Goal: Answer question/provide support

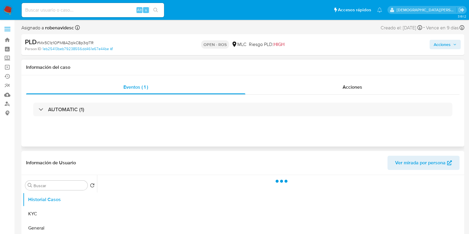
select select "10"
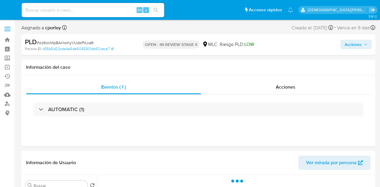
select select "10"
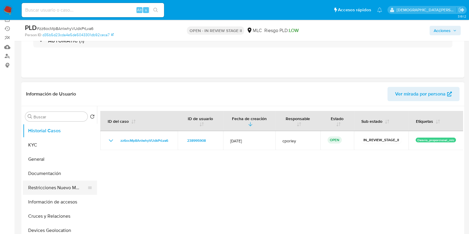
scroll to position [74, 0]
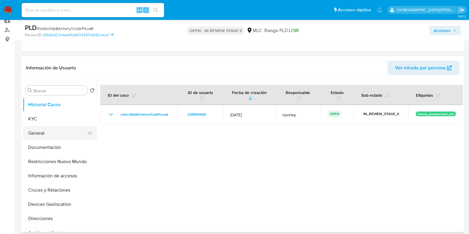
click at [42, 135] on button "General" at bounding box center [57, 133] width 69 height 14
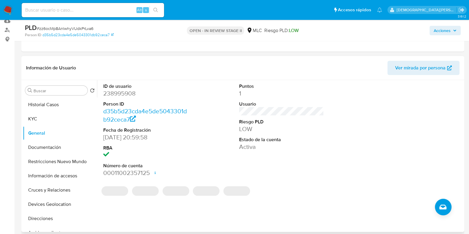
click at [118, 93] on dd "238995908" at bounding box center [145, 93] width 85 height 8
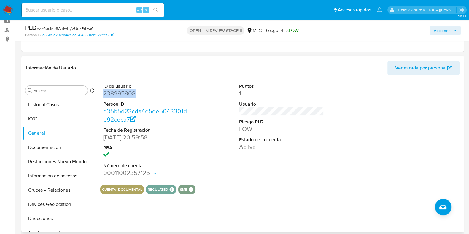
click at [118, 93] on dd "238995908" at bounding box center [145, 93] width 85 height 8
copy dd "238995908"
click at [59, 149] on button "Documentación" at bounding box center [57, 147] width 69 height 14
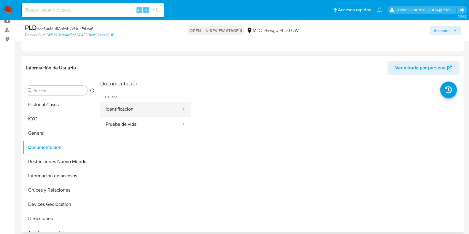
click at [157, 109] on button "Identificación" at bounding box center [140, 109] width 81 height 15
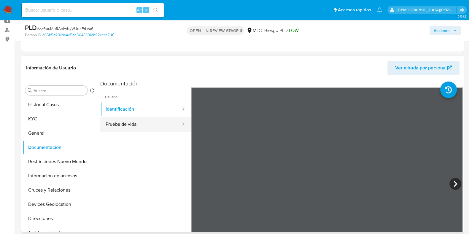
click at [163, 127] on button "Prueba de vida" at bounding box center [140, 124] width 81 height 15
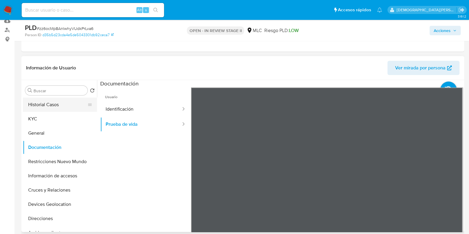
click at [43, 111] on button "Historial Casos" at bounding box center [57, 105] width 69 height 14
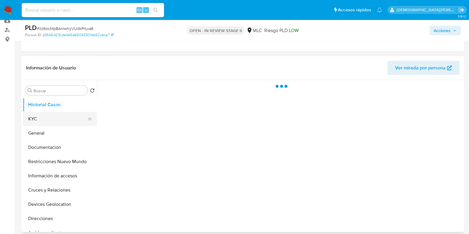
click at [56, 117] on button "KYC" at bounding box center [57, 119] width 69 height 14
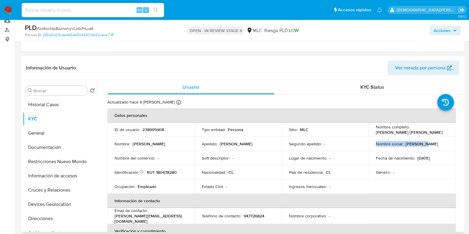
drag, startPoint x: 442, startPoint y: 136, endPoint x: 372, endPoint y: 135, distance: 69.4
click at [373, 135] on tbody "ID de usuario : 238995908 Tipo entidad : Persona Sitio : MLC Nombre completo : …" at bounding box center [281, 157] width 349 height 71
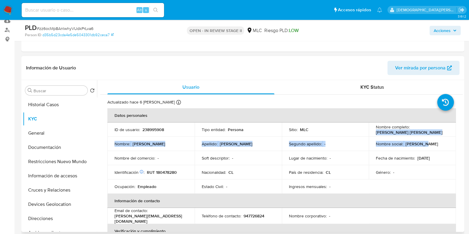
click at [372, 134] on td "Nombre completo : Francisca Camila Escalona Lainez" at bounding box center [412, 129] width 87 height 14
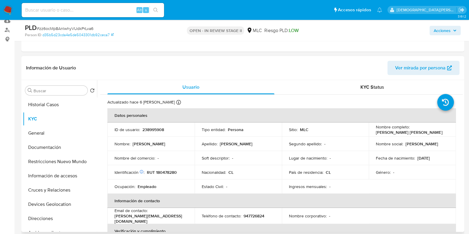
drag, startPoint x: 374, startPoint y: 132, endPoint x: 446, endPoint y: 133, distance: 72.1
click at [379, 133] on div "Nombre completo : Francisca Camila Escalona Lainez" at bounding box center [412, 129] width 73 height 11
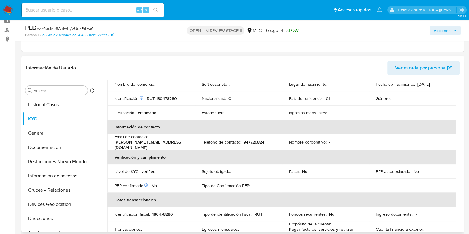
scroll to position [185, 0]
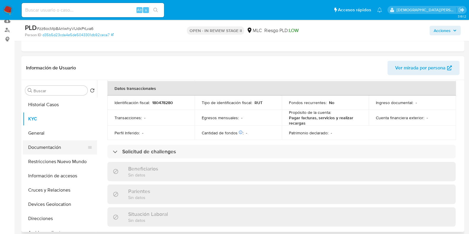
click at [54, 145] on button "Documentación" at bounding box center [57, 147] width 69 height 14
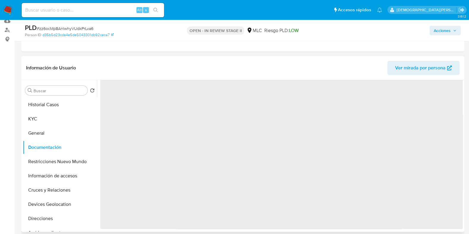
scroll to position [0, 0]
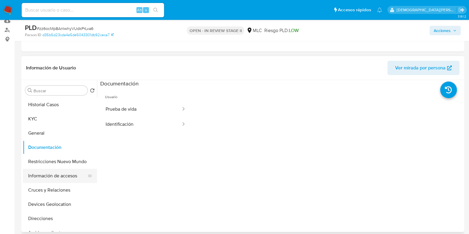
click at [37, 174] on button "Información de accesos" at bounding box center [57, 176] width 69 height 14
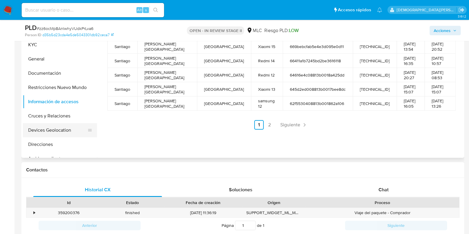
scroll to position [111, 0]
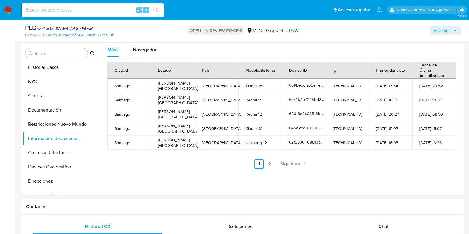
drag, startPoint x: 268, startPoint y: 165, endPoint x: 228, endPoint y: 161, distance: 40.3
click at [268, 165] on link "2" at bounding box center [269, 163] width 9 height 9
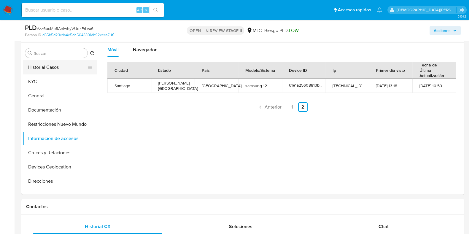
drag, startPoint x: 51, startPoint y: 124, endPoint x: 82, endPoint y: 69, distance: 63.4
click at [51, 124] on button "Restricciones Nuevo Mundo" at bounding box center [60, 124] width 74 height 14
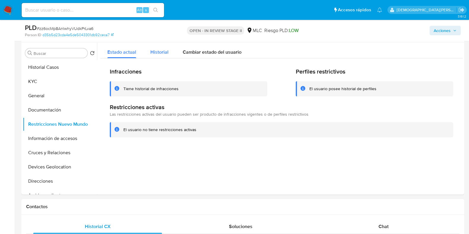
click at [163, 51] on span "Historial" at bounding box center [159, 52] width 18 height 7
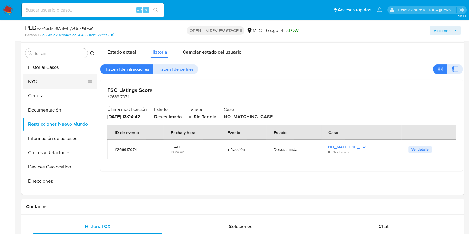
click at [53, 82] on button "KYC" at bounding box center [57, 81] width 69 height 14
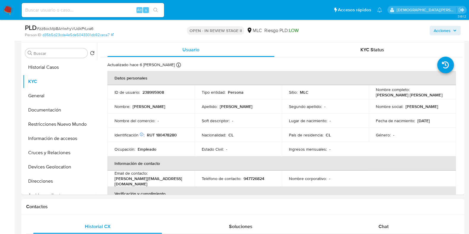
drag, startPoint x: 437, startPoint y: 94, endPoint x: 370, endPoint y: 94, distance: 66.1
click at [370, 94] on td "Nombre completo : Francisca Camila Escalona Lainez" at bounding box center [412, 92] width 87 height 14
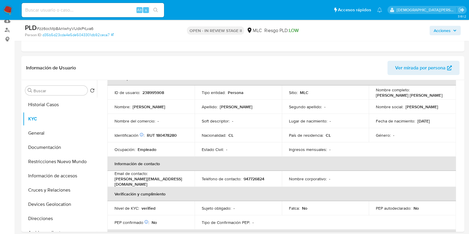
scroll to position [74, 0]
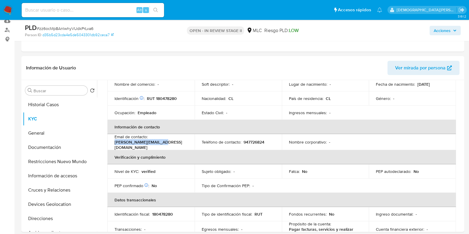
drag, startPoint x: 149, startPoint y: 143, endPoint x: 118, endPoint y: 141, distance: 31.5
click at [113, 146] on td "Email de contacto : f.e.lainez.c@gmail.com" at bounding box center [150, 142] width 87 height 16
click at [45, 187] on button "Cruces y Relaciones" at bounding box center [57, 190] width 69 height 14
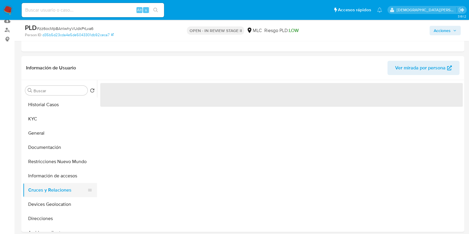
scroll to position [0, 0]
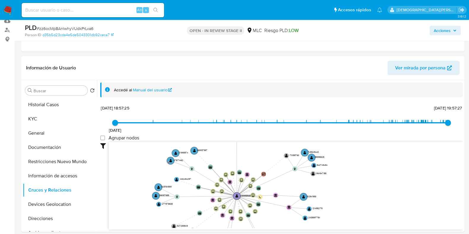
drag, startPoint x: 284, startPoint y: 174, endPoint x: 288, endPoint y: 179, distance: 6.2
click at [288, 179] on icon "user-238995908  238995908 device-663d5f6e05f0545097f6630a  device-665dd34843f…" at bounding box center [286, 185] width 354 height 86
click at [285, 154] on text "" at bounding box center [286, 156] width 3 height 4
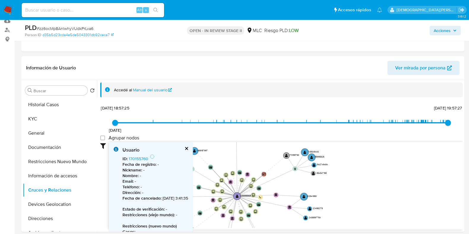
click at [285, 154] on text "" at bounding box center [286, 156] width 3 height 4
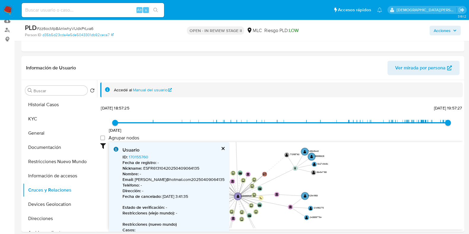
click at [221, 147] on button "cerrar" at bounding box center [223, 149] width 4 height 4
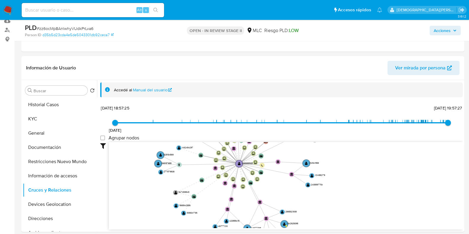
drag, startPoint x: 138, startPoint y: 198, endPoint x: 139, endPoint y: 165, distance: 32.6
click at [139, 165] on icon "user-238995908  238995908 device-663d5f6e05f0545097f6630a  device-665dd34843f…" at bounding box center [286, 185] width 354 height 86
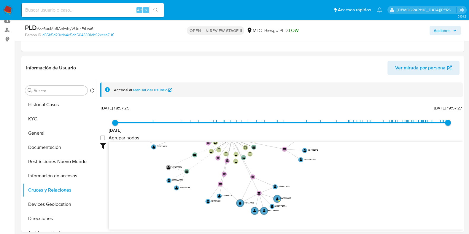
drag, startPoint x: 156, startPoint y: 217, endPoint x: 149, endPoint y: 192, distance: 25.6
click at [149, 187] on icon "user-238995908  238995908 device-663d5f6e05f0545097f6630a  device-665dd34843f…" at bounding box center [286, 185] width 354 height 86
click at [174, 187] on circle at bounding box center [176, 188] width 6 height 6
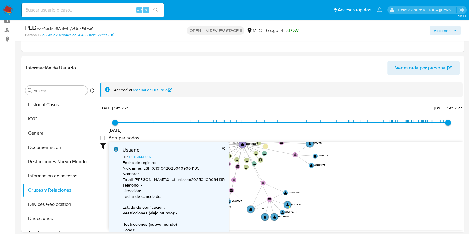
drag, startPoint x: 392, startPoint y: 187, endPoint x: 367, endPoint y: 190, distance: 25.0
click at [379, 186] on icon "user-238995908  238995908 device-663d5f6e05f0545097f6630a  device-665dd34843f…" at bounding box center [286, 185] width 354 height 86
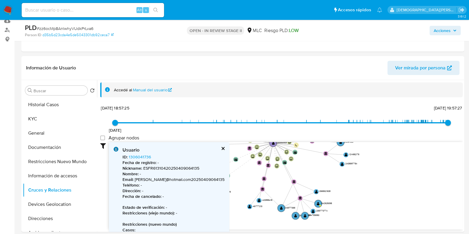
click at [217, 187] on text "" at bounding box center [217, 192] width 3 height 4
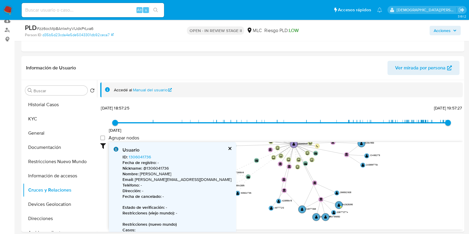
drag, startPoint x: 220, startPoint y: 211, endPoint x: 241, endPoint y: 213, distance: 20.8
click at [241, 187] on icon "user-238995908  238995908 device-663d5f6e05f0545097f6630a  device-665dd34843f…" at bounding box center [286, 185] width 354 height 86
click at [229, 184] on text "" at bounding box center [230, 186] width 3 height 4
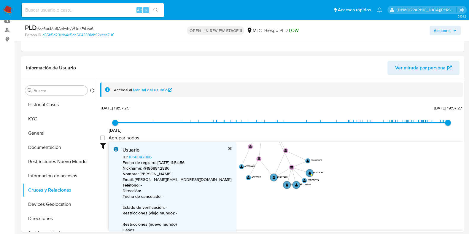
drag, startPoint x: 239, startPoint y: 214, endPoint x: 209, endPoint y: 182, distance: 43.7
click at [209, 182] on icon "user-238995908  238995908 device-663d5f6e05f0545097f6630a  device-665dd34843f…" at bounding box center [286, 185] width 354 height 86
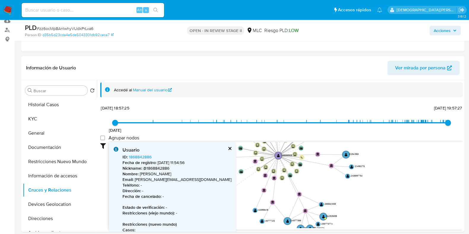
drag, startPoint x: 365, startPoint y: 199, endPoint x: 370, endPoint y: 211, distance: 12.8
click at [370, 187] on icon "user-238995908  238995908 device-663d5f6e05f0545097f6630a  device-665dd34843f…" at bounding box center [286, 185] width 354 height 86
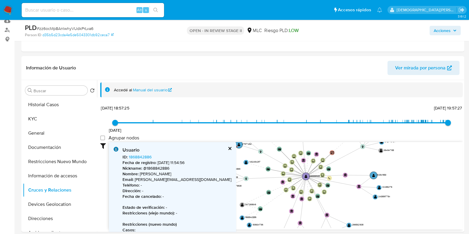
drag, startPoint x: 393, startPoint y: 220, endPoint x: 397, endPoint y: 222, distance: 4.5
click at [379, 187] on icon "user-238995908  238995908 device-663d5f6e05f0545097f6630a  device-665dd34843f…" at bounding box center [286, 185] width 354 height 86
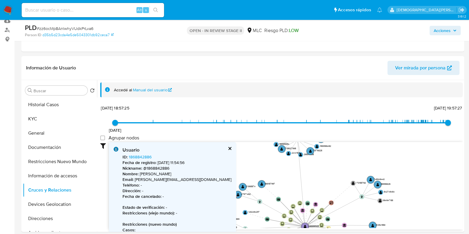
drag, startPoint x: 421, startPoint y: 185, endPoint x: 418, endPoint y: 217, distance: 31.8
click at [379, 187] on icon "user-238995908  238995908 device-663d5f6e05f0545097f6630a  device-665dd34843f…" at bounding box center [286, 185] width 354 height 86
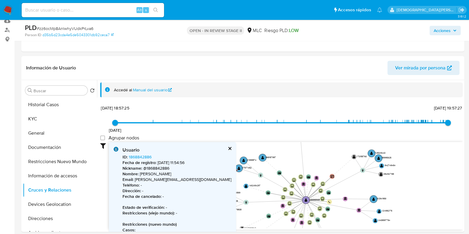
drag, startPoint x: 420, startPoint y: 176, endPoint x: 421, endPoint y: 148, distance: 27.6
click at [379, 148] on icon "user-238995908  238995908 device-663d5f6e05f0545097f6630a  device-665dd34843f…" at bounding box center [286, 185] width 354 height 86
click at [260, 156] on circle at bounding box center [261, 157] width 9 height 9
click at [260, 156] on circle at bounding box center [262, 157] width 9 height 9
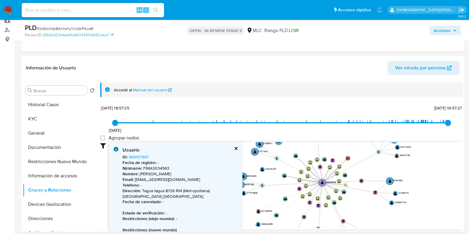
drag, startPoint x: 428, startPoint y: 182, endPoint x: 444, endPoint y: 166, distance: 23.3
click at [379, 166] on icon "user-238995908  238995908 device-663d5f6e05f0545097f6630a  device-665dd34843f…" at bounding box center [286, 185] width 354 height 86
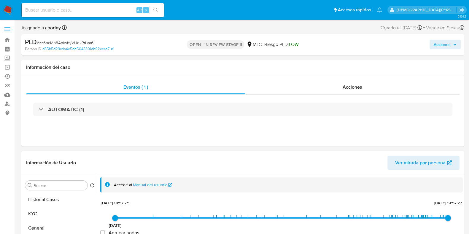
click at [379, 45] on span "Acciones" at bounding box center [442, 44] width 17 height 9
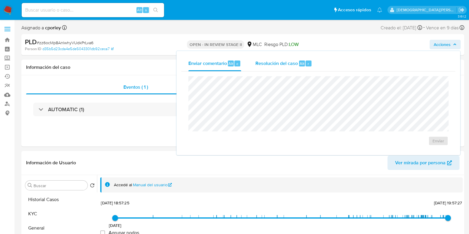
click at [276, 63] on span "Resolución del caso" at bounding box center [276, 63] width 42 height 7
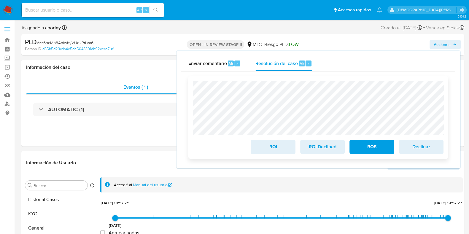
click at [361, 146] on span "ROS" at bounding box center [371, 146] width 29 height 13
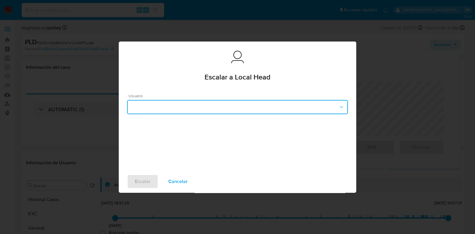
click at [201, 104] on button "button" at bounding box center [237, 107] width 221 height 14
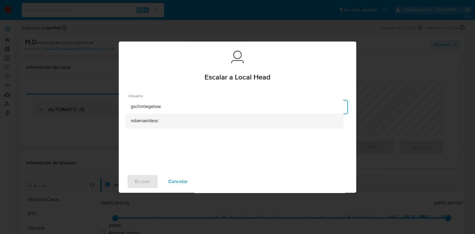
click at [150, 120] on span "robenavidesc" at bounding box center [145, 121] width 28 height 6
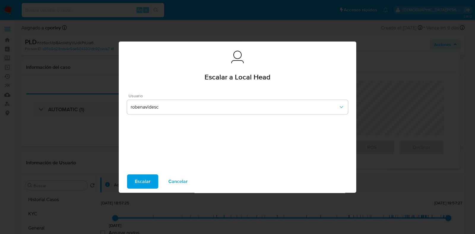
click at [132, 178] on button "Escalar" at bounding box center [142, 181] width 31 height 14
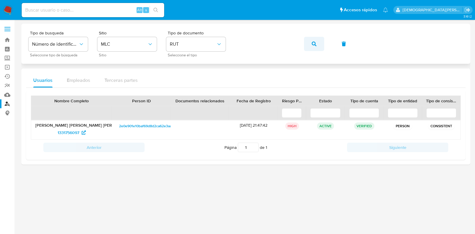
click at [312, 42] on icon "button" at bounding box center [313, 44] width 5 height 5
click at [68, 131] on span "566070958" at bounding box center [69, 132] width 22 height 9
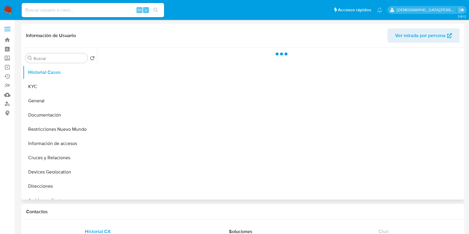
select select "10"
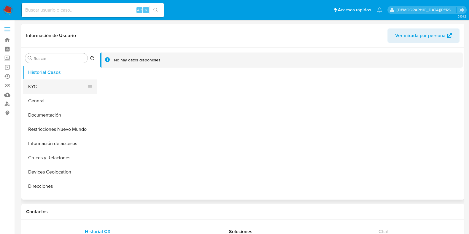
click at [54, 86] on button "KYC" at bounding box center [57, 86] width 69 height 14
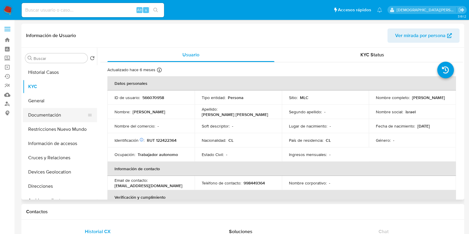
click at [51, 112] on button "Documentación" at bounding box center [57, 115] width 69 height 14
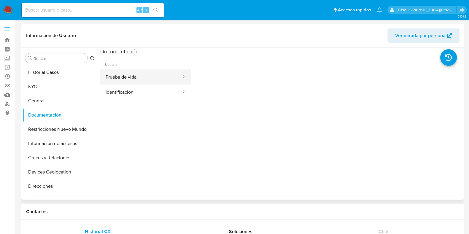
click at [118, 77] on button "Prueba de vida" at bounding box center [140, 76] width 81 height 15
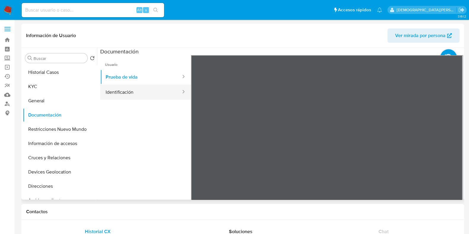
click at [159, 93] on button "Identificación" at bounding box center [140, 92] width 81 height 15
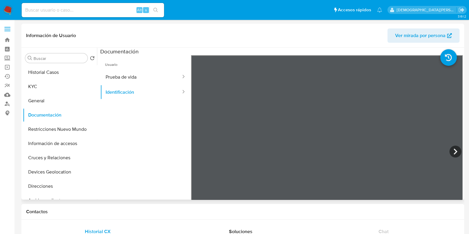
click at [445, 149] on div at bounding box center [327, 152] width 272 height 195
click at [450, 150] on icon at bounding box center [455, 152] width 12 height 12
click at [55, 125] on button "Restricciones Nuevo Mundo" at bounding box center [57, 129] width 69 height 14
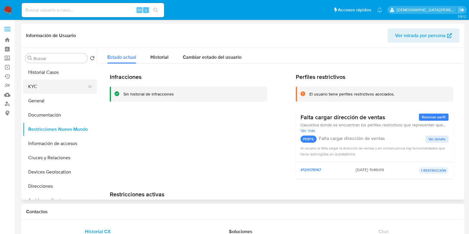
click at [49, 87] on button "KYC" at bounding box center [57, 86] width 69 height 14
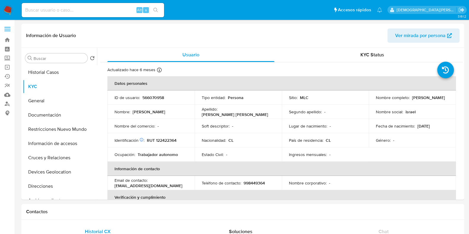
drag, startPoint x: 428, startPoint y: 100, endPoint x: 372, endPoint y: 101, distance: 55.5
click at [372, 101] on td "Nombre completo : Israel Marcos Sanz Salinas" at bounding box center [412, 97] width 87 height 14
copy p "Israel Marcos Sanz Salinas"
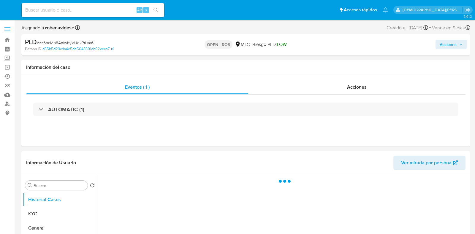
select select "10"
